Goal: Information Seeking & Learning: Find specific fact

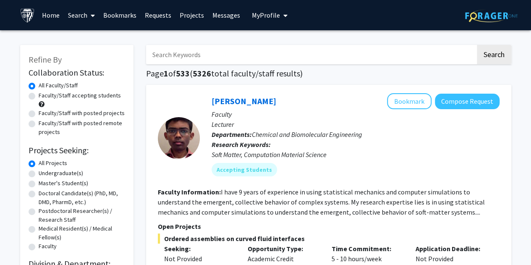
click at [213, 53] on input "Search Keywords" at bounding box center [311, 54] width 330 height 19
click at [477, 45] on button "Search" at bounding box center [494, 54] width 34 height 19
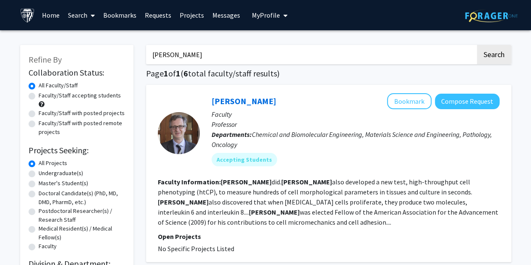
drag, startPoint x: 248, startPoint y: 114, endPoint x: 225, endPoint y: 109, distance: 23.7
click at [225, 109] on div "[PERSON_NAME] Bookmark Compose Request Faculty Professor Departments: Chemical …" at bounding box center [350, 132] width 300 height 79
drag, startPoint x: 206, startPoint y: 51, endPoint x: 90, endPoint y: 65, distance: 116.8
type input "[PERSON_NAME]"
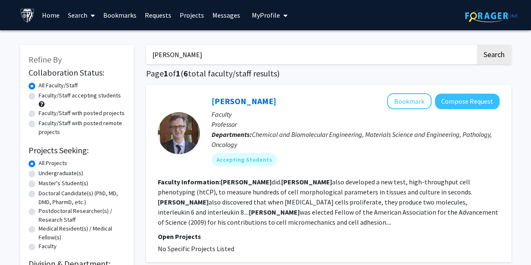
click at [477, 45] on button "Search" at bounding box center [494, 54] width 34 height 19
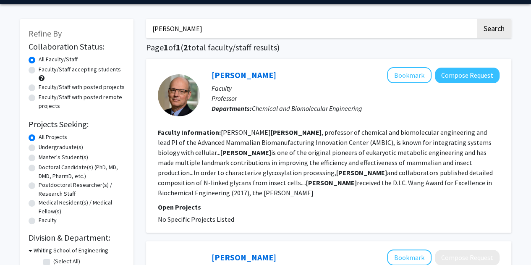
scroll to position [25, 0]
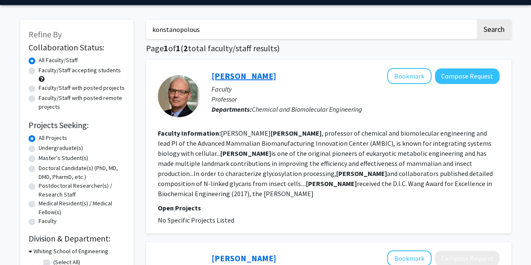
click at [477, 20] on button "Search" at bounding box center [494, 29] width 34 height 19
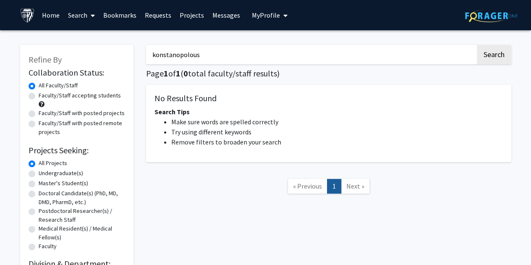
drag, startPoint x: 219, startPoint y: 53, endPoint x: 163, endPoint y: 47, distance: 55.8
click at [163, 47] on input "konstanopolous" at bounding box center [311, 54] width 330 height 19
type input "konstan"
click at [477, 45] on button "Search" at bounding box center [494, 54] width 34 height 19
